Goal: Task Accomplishment & Management: Use online tool/utility

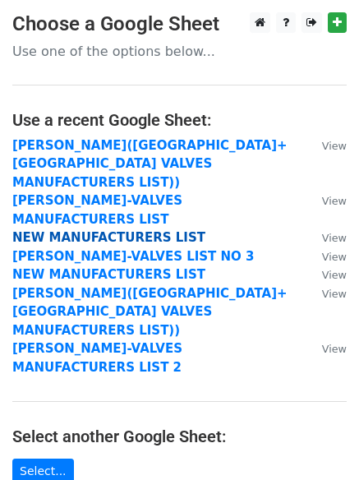
click at [62, 230] on strong "NEW MANUFACTURERS LIST" at bounding box center [108, 237] width 193 height 15
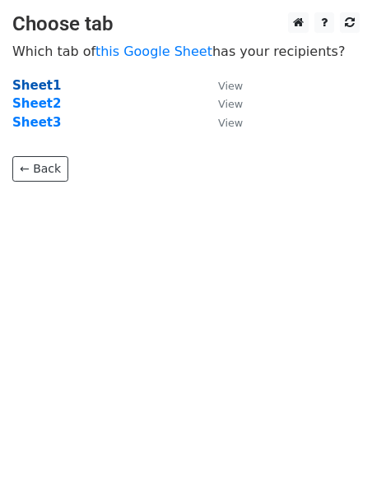
click at [38, 90] on strong "Sheet1" at bounding box center [36, 85] width 49 height 15
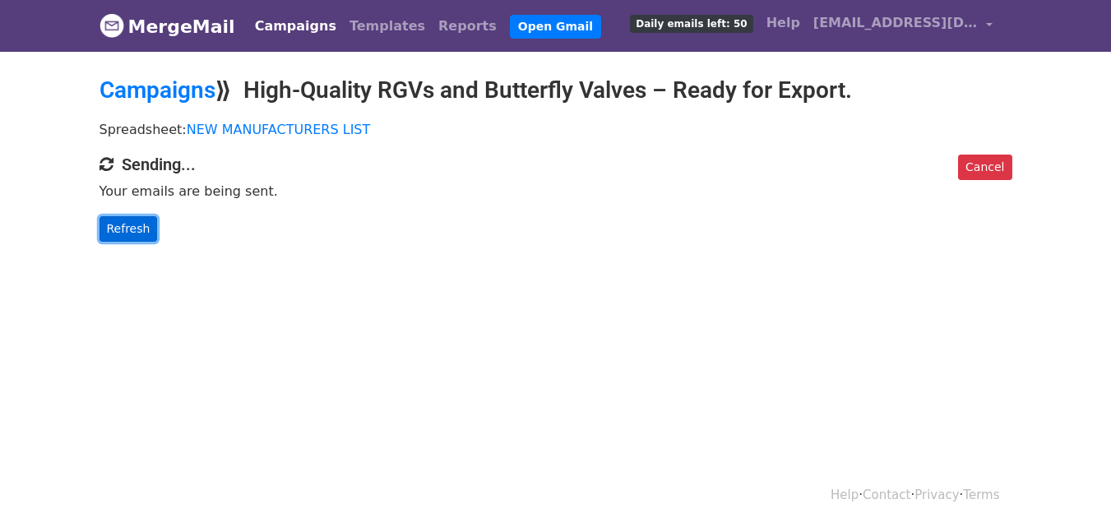
click at [130, 234] on link "Refresh" at bounding box center [129, 228] width 58 height 25
